Goal: Task Accomplishment & Management: Use online tool/utility

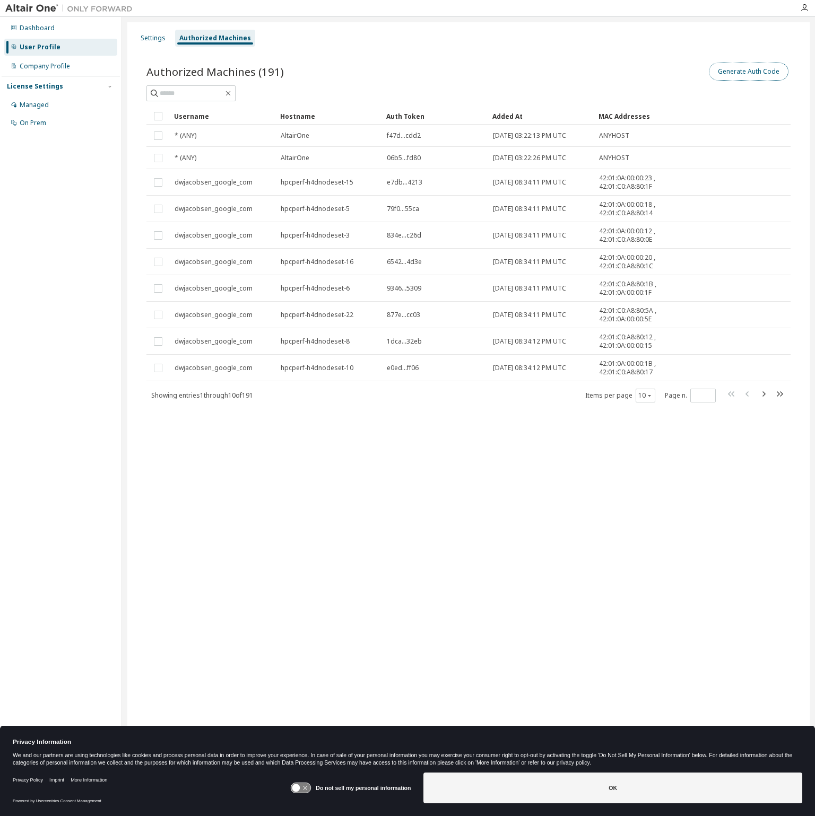
click at [772, 79] on button "Generate Auth Code" at bounding box center [748, 72] width 80 height 18
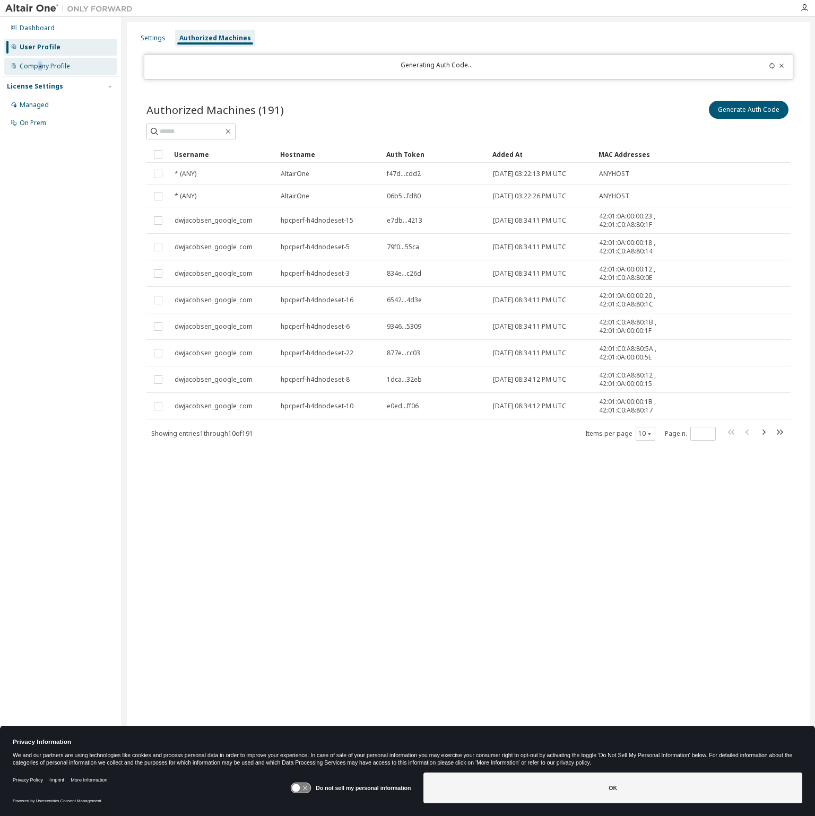
click at [39, 65] on div "Company Profile" at bounding box center [45, 66] width 50 height 8
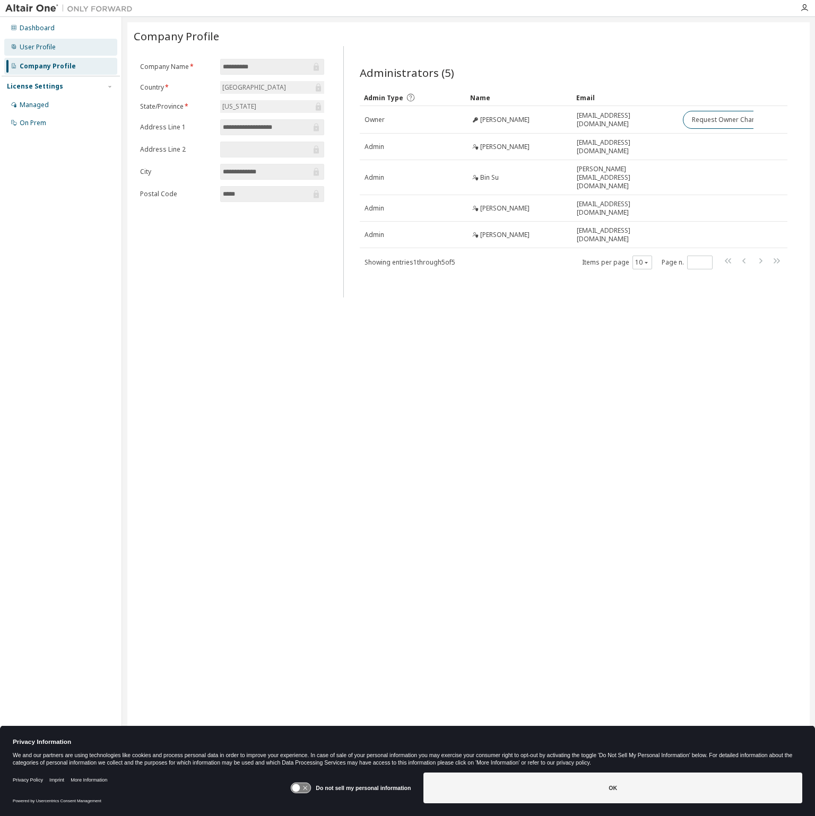
click at [65, 47] on div "User Profile" at bounding box center [60, 47] width 113 height 17
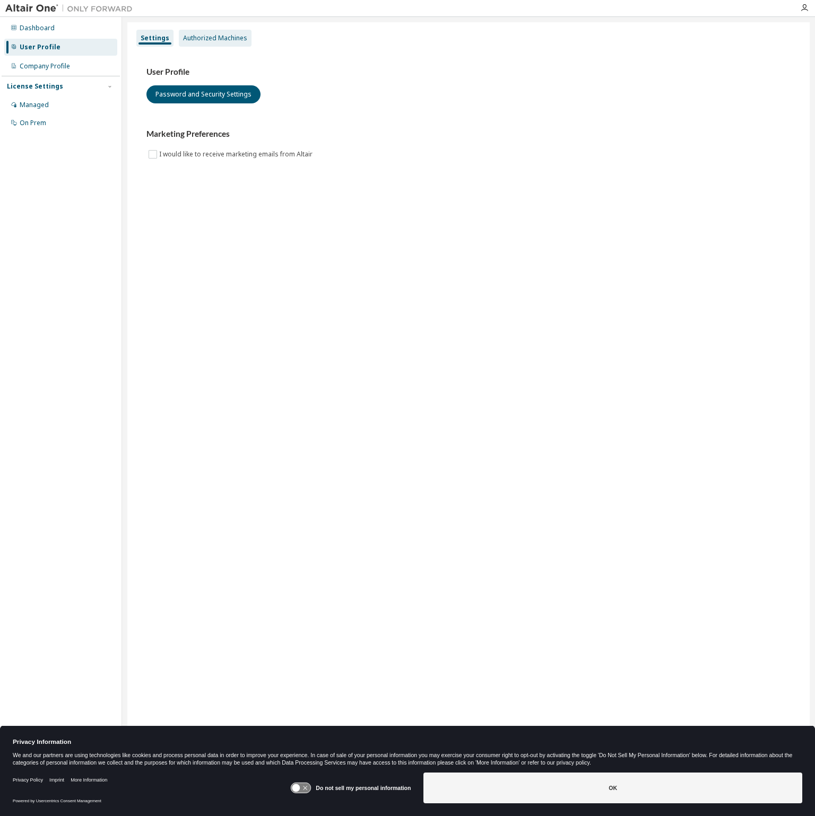
click at [234, 36] on div "Authorized Machines" at bounding box center [215, 38] width 64 height 8
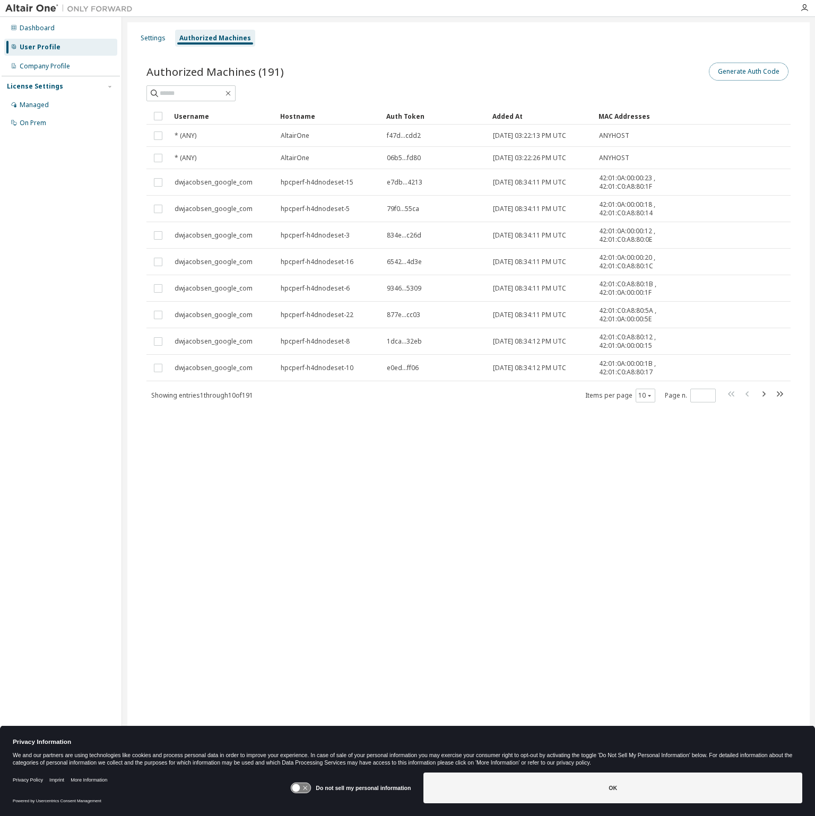
click at [764, 74] on button "Generate Auth Code" at bounding box center [748, 72] width 80 height 18
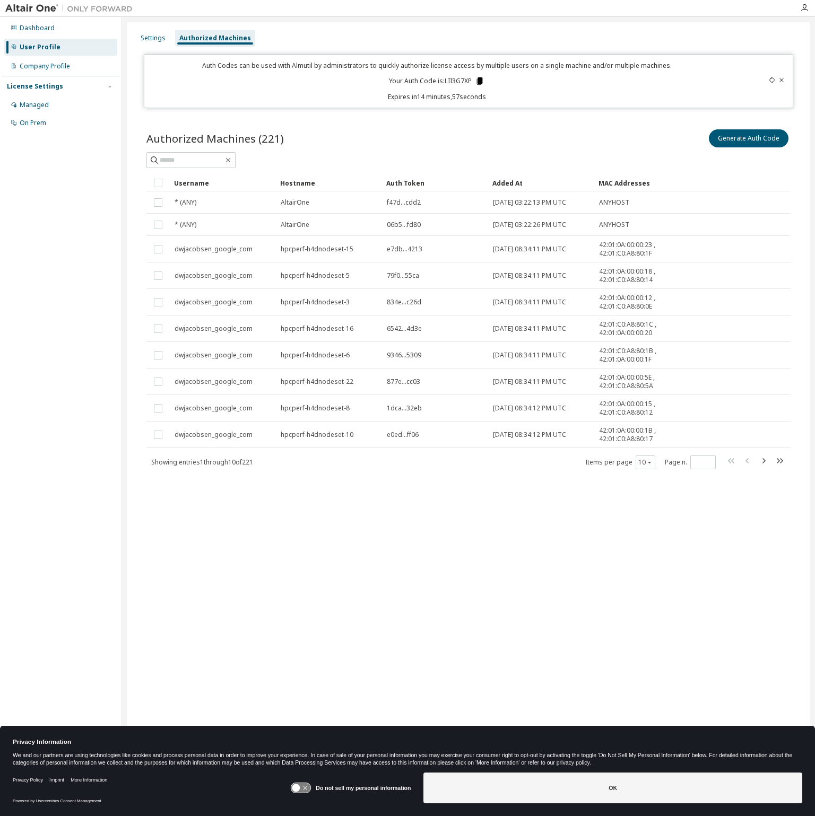
click at [477, 82] on icon at bounding box center [480, 81] width 10 height 10
